Goal: Task Accomplishment & Management: Complete application form

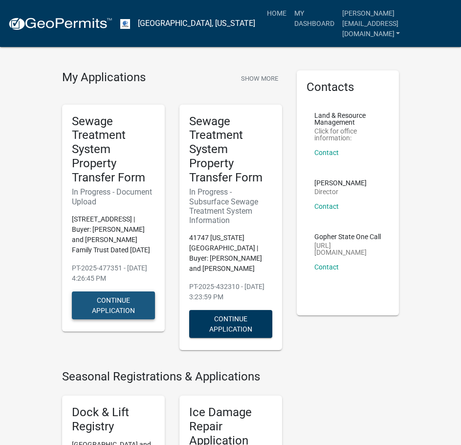
click at [118, 307] on button "Continue Application" at bounding box center [113, 305] width 83 height 28
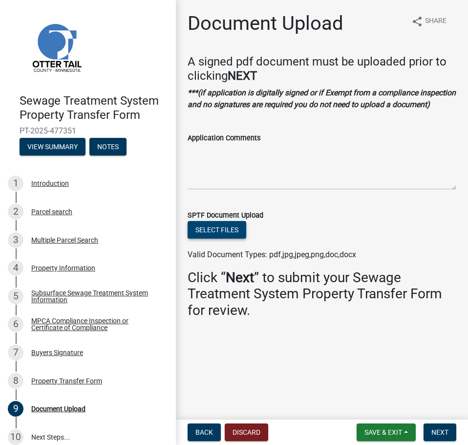
click at [222, 231] on button "Select files" at bounding box center [217, 230] width 59 height 18
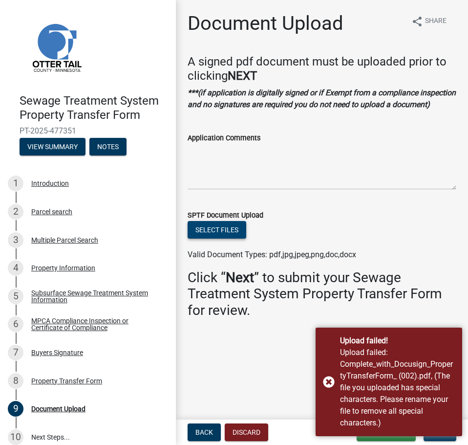
click at [234, 232] on button "Select files" at bounding box center [217, 230] width 59 height 18
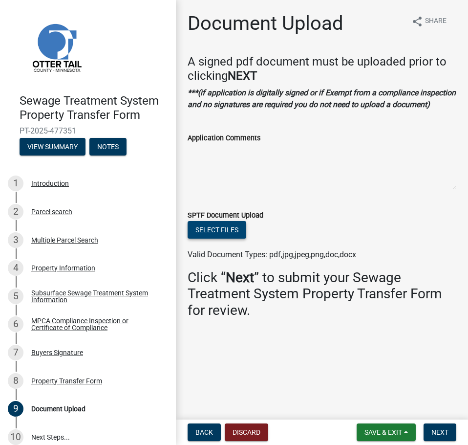
click at [231, 226] on button "Select files" at bounding box center [217, 230] width 59 height 18
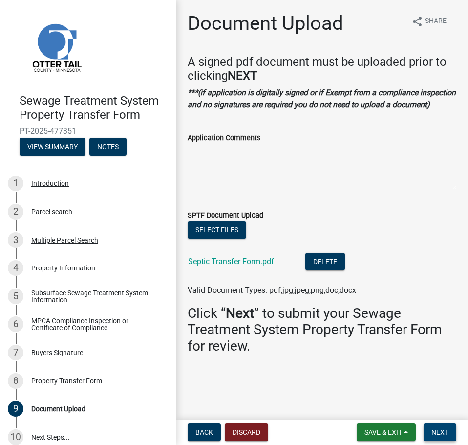
click at [446, 431] on span "Next" at bounding box center [439, 432] width 17 height 8
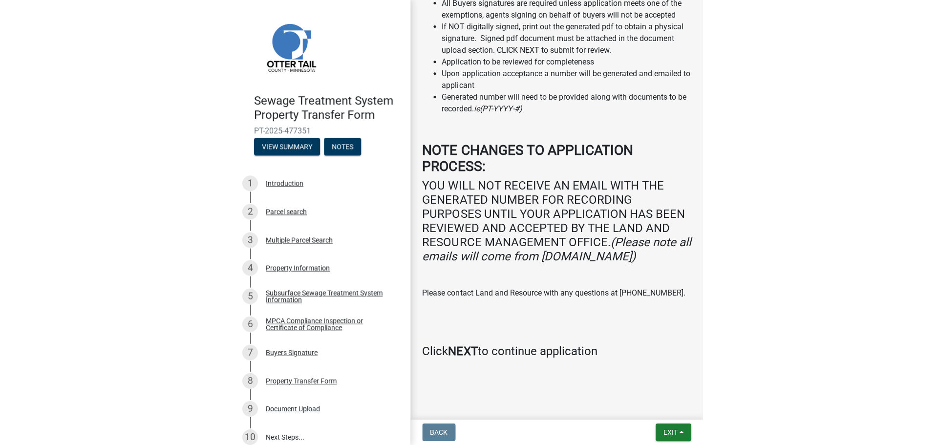
scroll to position [361, 0]
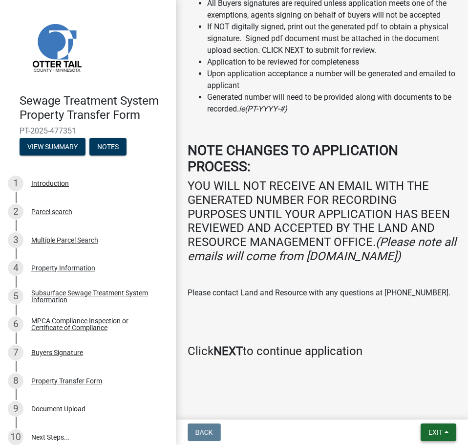
drag, startPoint x: 429, startPoint y: 428, endPoint x: 354, endPoint y: 317, distance: 133.4
click at [361, 353] on wm-app "Sewage Treatment System Property Transfer Form PT-2025-477351 View Summary Note…" at bounding box center [234, 222] width 468 height 445
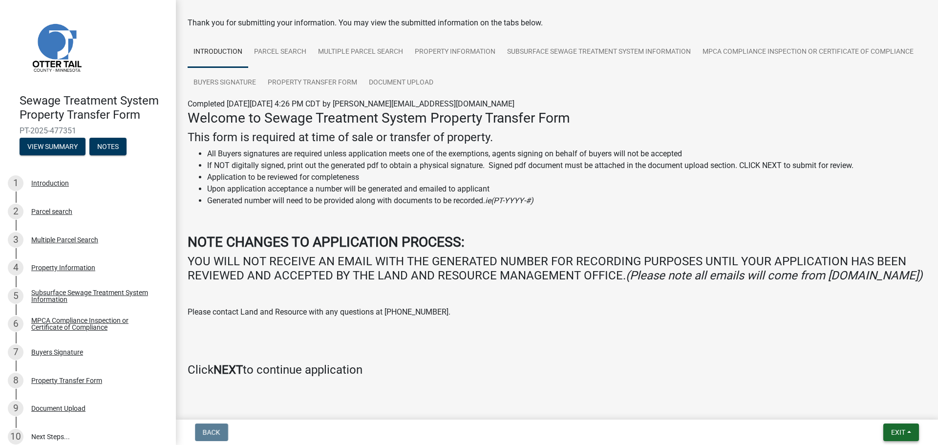
scroll to position [71, 0]
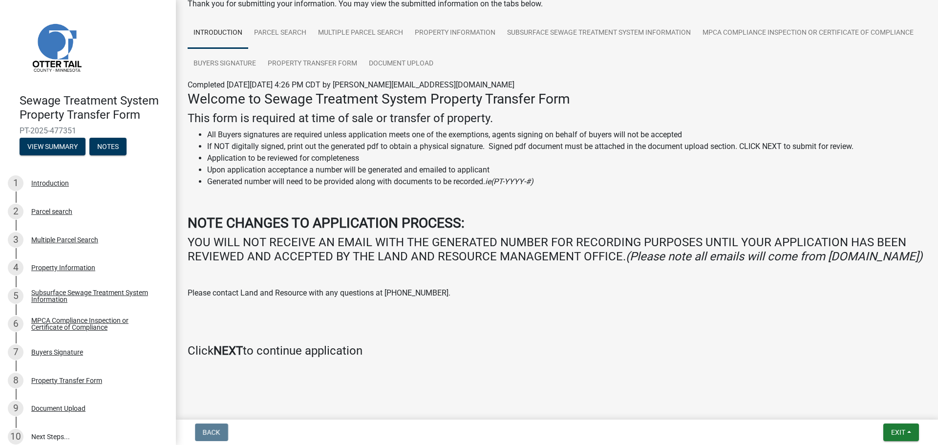
click at [235, 352] on strong "NEXT" at bounding box center [228, 351] width 29 height 14
drag, startPoint x: 237, startPoint y: 351, endPoint x: 381, endPoint y: 310, distance: 149.9
click at [238, 350] on strong "NEXT" at bounding box center [228, 351] width 29 height 14
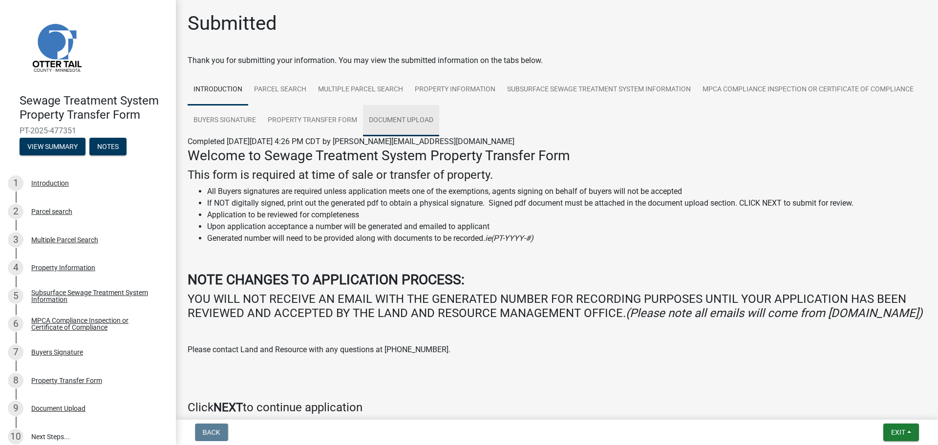
click at [439, 122] on link "Document Upload" at bounding box center [401, 120] width 76 height 31
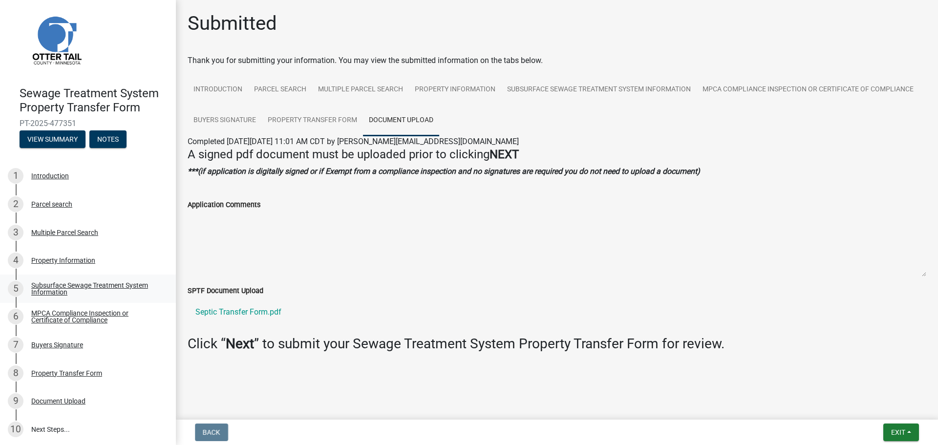
scroll to position [10, 0]
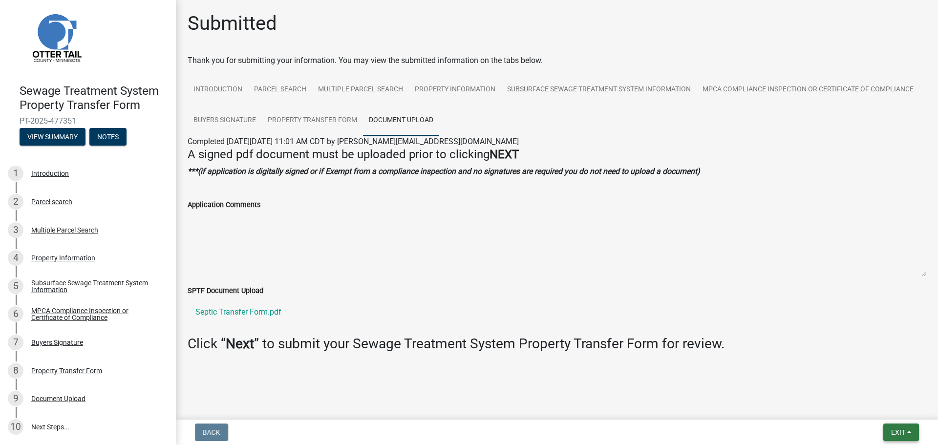
click at [460, 429] on span "Exit" at bounding box center [898, 433] width 14 height 8
click at [65, 396] on div "Document Upload" at bounding box center [58, 398] width 54 height 7
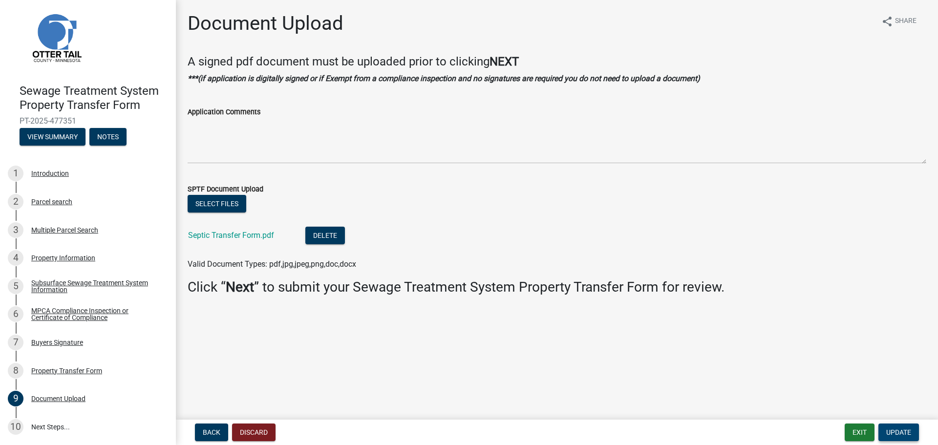
click at [460, 438] on button "Update" at bounding box center [899, 433] width 41 height 18
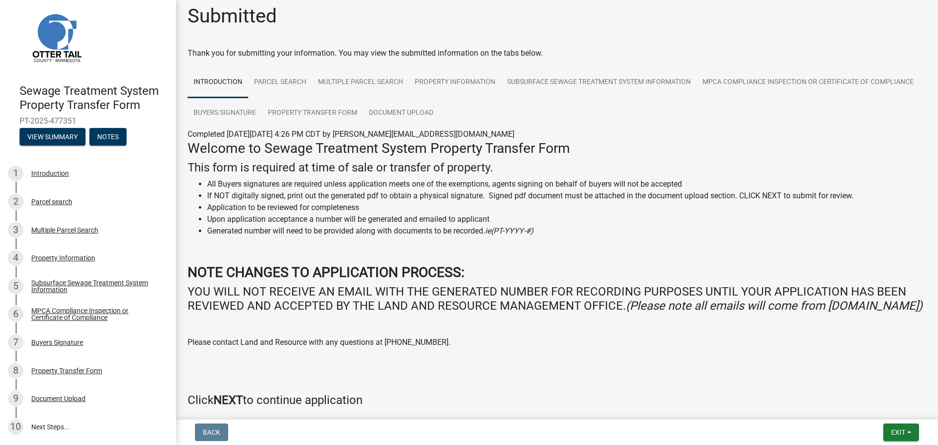
scroll to position [0, 0]
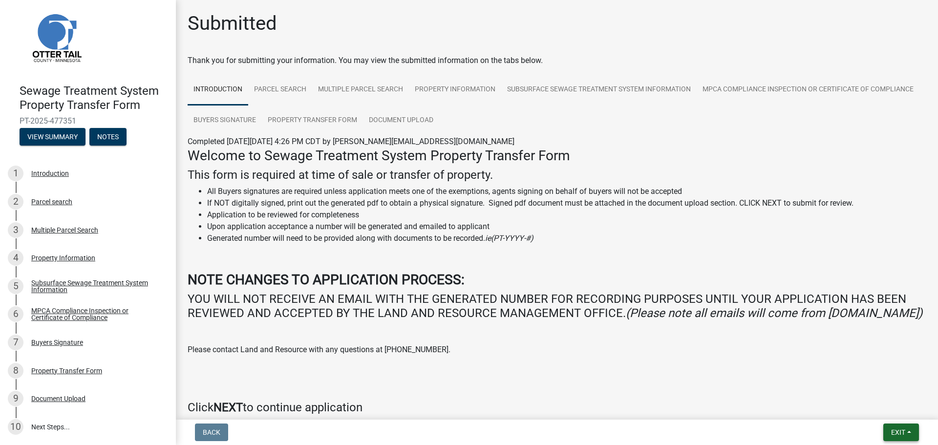
click at [460, 426] on button "Exit" at bounding box center [901, 433] width 36 height 18
click at [287, 75] on link "Parcel search" at bounding box center [280, 89] width 64 height 31
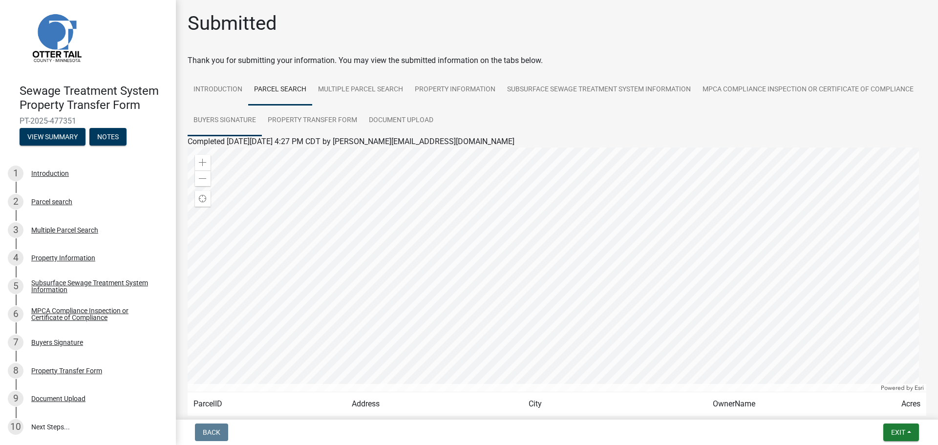
click at [262, 119] on link "Buyers Signature" at bounding box center [225, 120] width 74 height 31
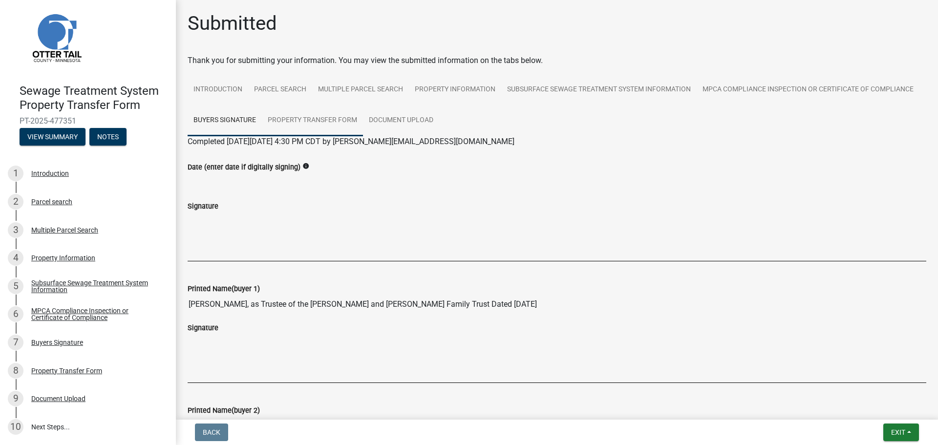
click at [363, 117] on link "Property Transfer Form" at bounding box center [312, 120] width 101 height 31
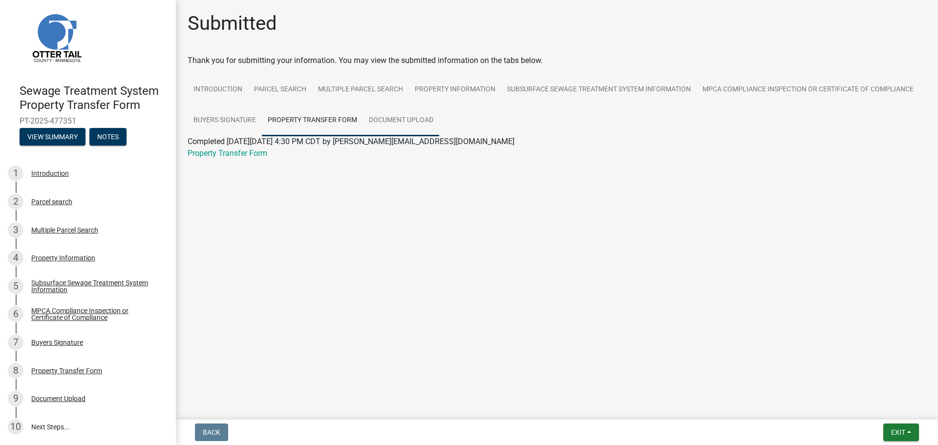
click at [403, 124] on link "Document Upload" at bounding box center [401, 120] width 76 height 31
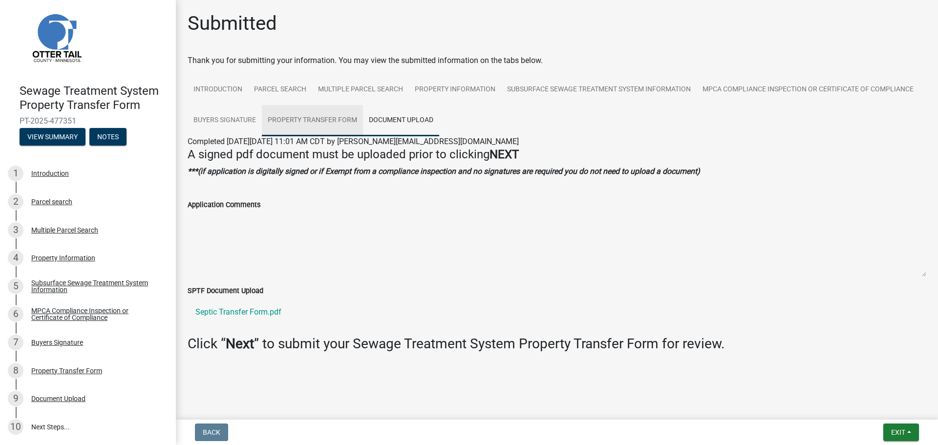
click at [322, 115] on link "Property Transfer Form" at bounding box center [312, 120] width 101 height 31
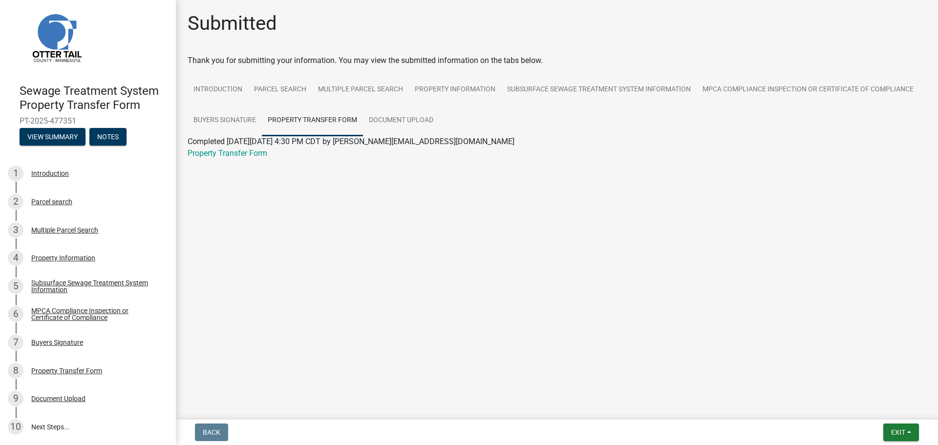
click at [247, 147] on div "Completed [DATE][DATE] 4:30 PM CDT by [PERSON_NAME][EMAIL_ADDRESS][DOMAIN_NAME]" at bounding box center [557, 142] width 739 height 12
click at [246, 150] on link "Property Transfer Form" at bounding box center [228, 153] width 80 height 9
click at [409, 119] on link "Document Upload" at bounding box center [401, 120] width 76 height 31
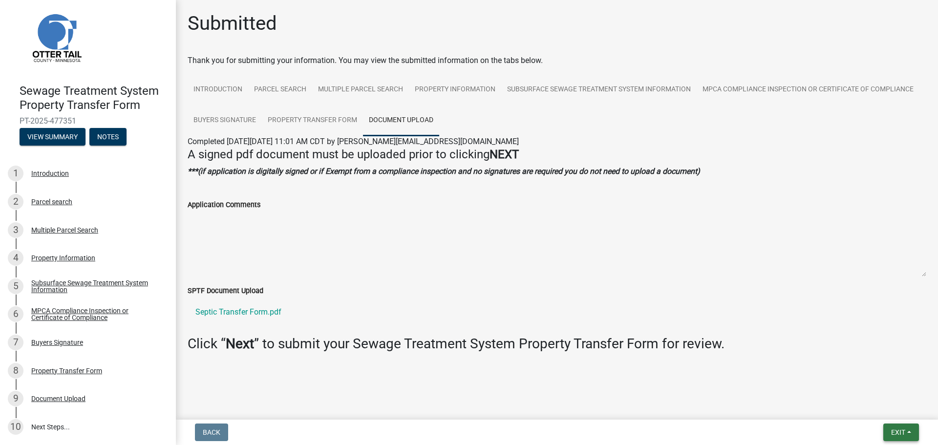
click at [460, 435] on button "Exit" at bounding box center [901, 433] width 36 height 18
click at [460, 410] on button "Save & Exit" at bounding box center [880, 406] width 78 height 23
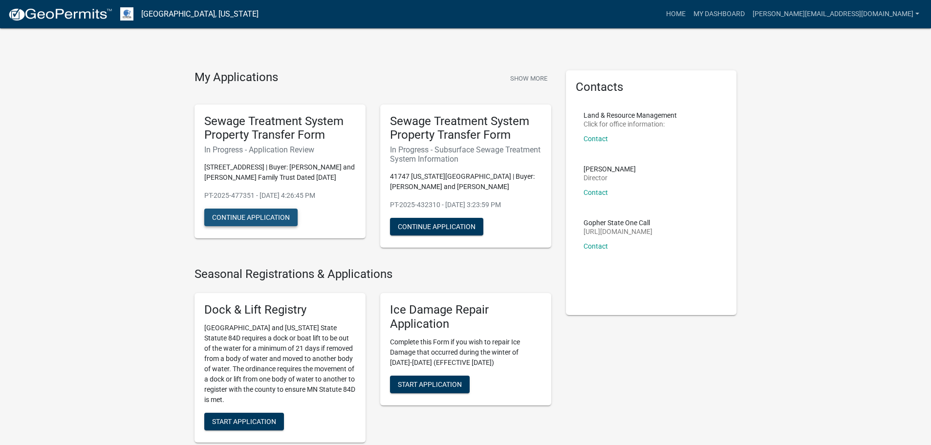
click at [225, 216] on button "Continue Application" at bounding box center [250, 218] width 93 height 18
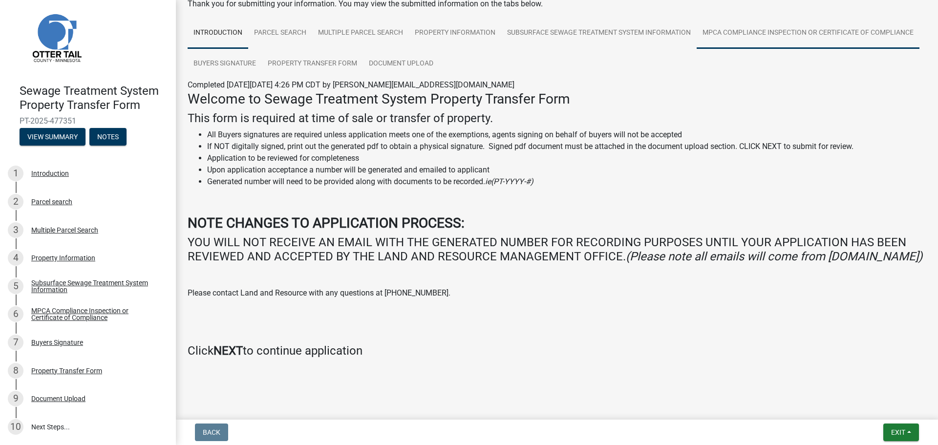
scroll to position [71, 0]
